Goal: Task Accomplishment & Management: Use online tool/utility

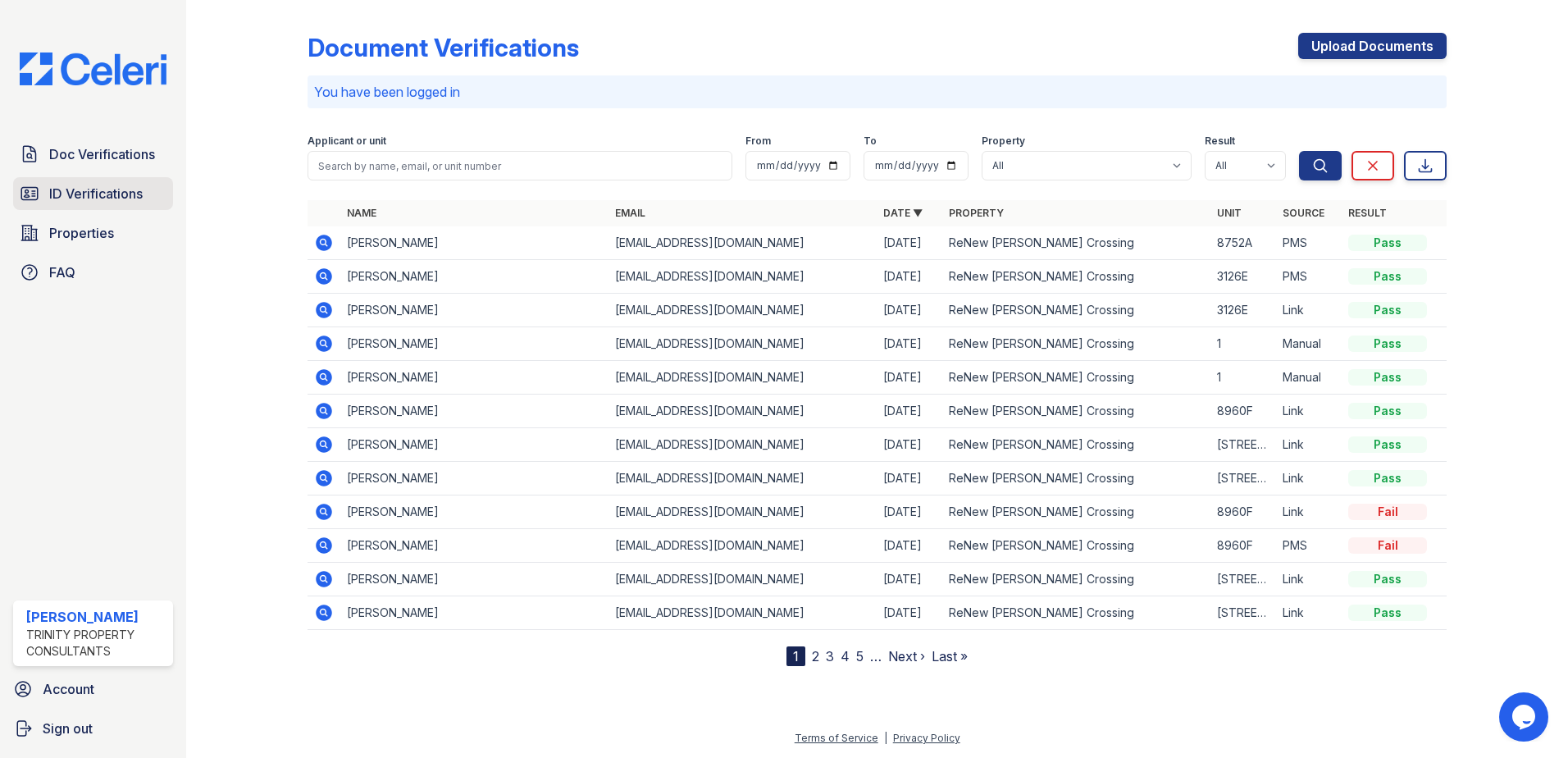
click at [74, 205] on link "ID Verifications" at bounding box center [93, 193] width 160 height 33
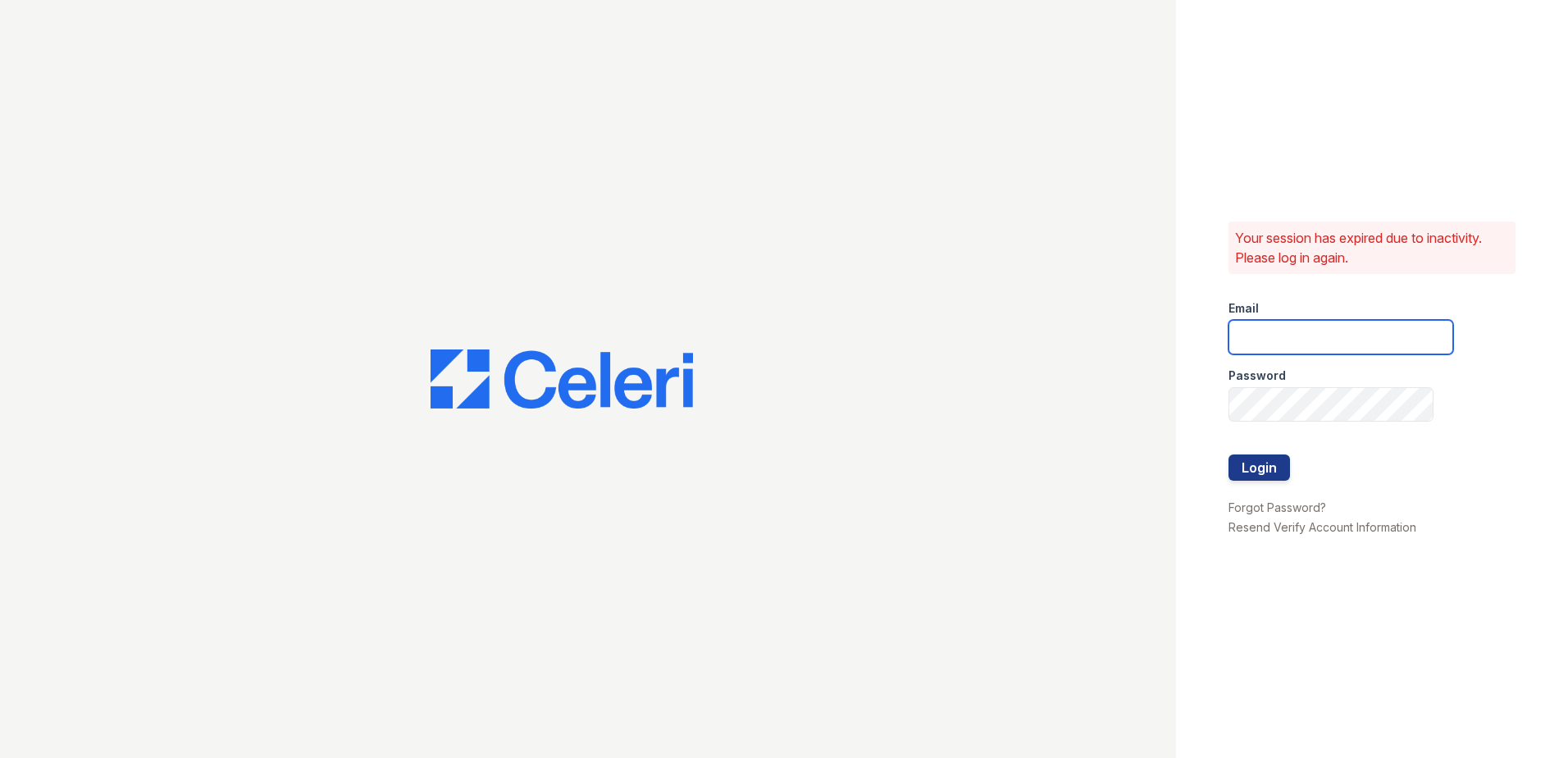
type input "[EMAIL_ADDRESS][DOMAIN_NAME]"
click at [1247, 468] on button "Login" at bounding box center [1259, 467] width 62 height 26
